Goal: Transaction & Acquisition: Purchase product/service

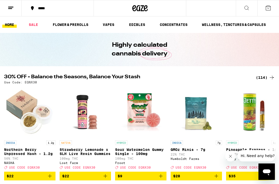
click at [245, 7] on icon at bounding box center [247, 8] width 6 height 6
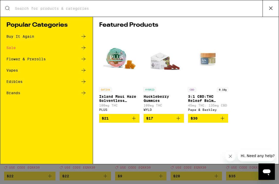
click at [83, 49] on icon at bounding box center [83, 48] width 6 height 6
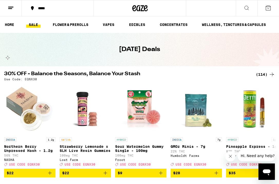
click at [13, 10] on icon at bounding box center [11, 8] width 6 height 6
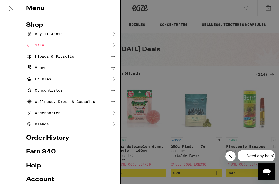
click at [34, 180] on link "Account" at bounding box center [71, 180] width 90 height 6
